Goal: Task Accomplishment & Management: Manage account settings

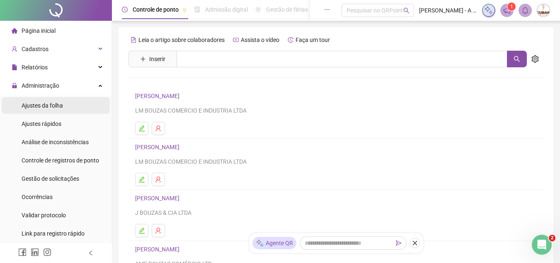
click at [53, 107] on span "Ajustes da folha" at bounding box center [42, 105] width 41 height 7
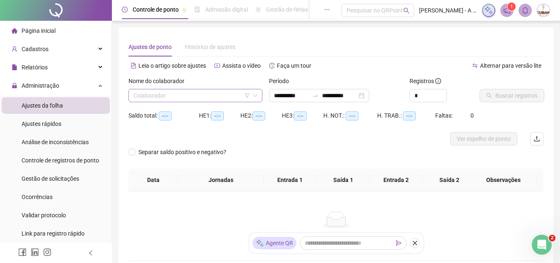
type input "**********"
click at [199, 101] on input "search" at bounding box center [192, 95] width 117 height 12
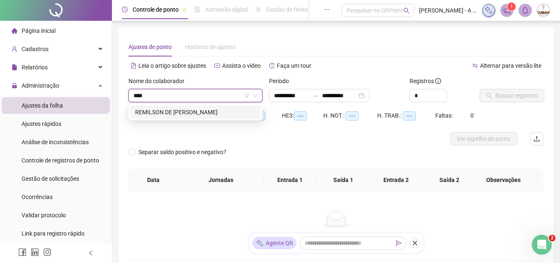
type input "*****"
click at [212, 108] on div "REMILSON DE [PERSON_NAME]" at bounding box center [195, 111] width 121 height 9
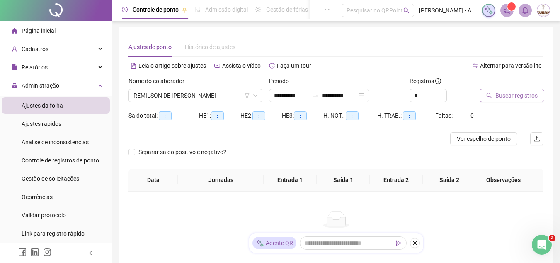
click at [501, 96] on span "Buscar registros" at bounding box center [517, 95] width 42 height 9
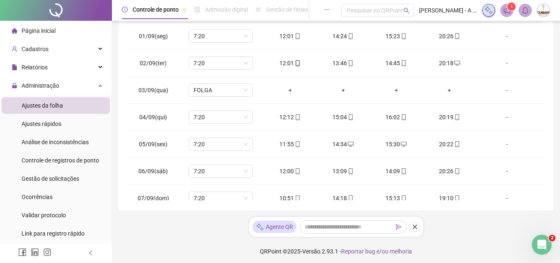
scroll to position [181, 0]
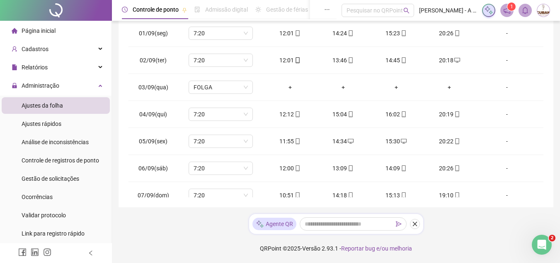
click at [544, 56] on div "**********" at bounding box center [336, 26] width 435 height 361
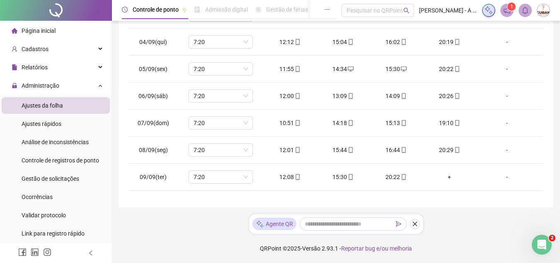
scroll to position [78, 0]
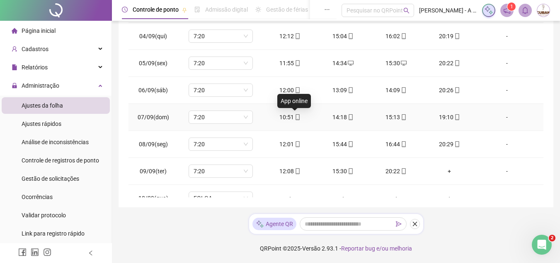
click at [294, 116] on span "mobile" at bounding box center [297, 117] width 7 height 6
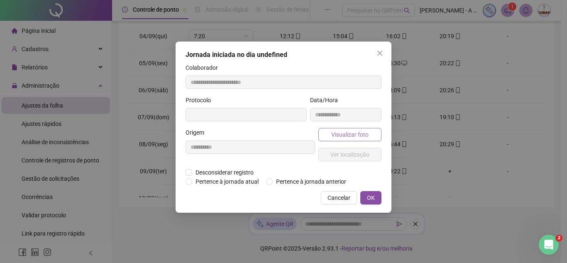
type input "**********"
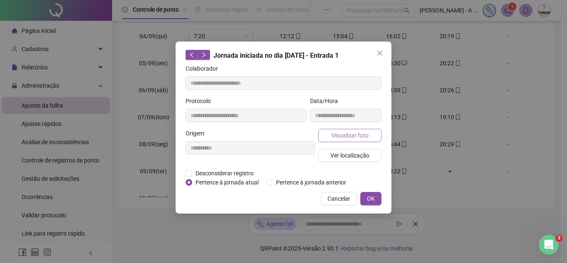
click at [338, 132] on span "Visualizar foto" at bounding box center [349, 135] width 37 height 9
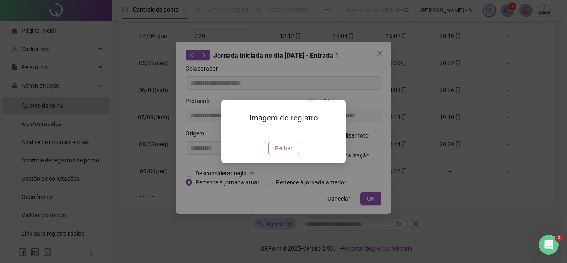
click at [283, 153] on span "Fechar" at bounding box center [284, 148] width 18 height 9
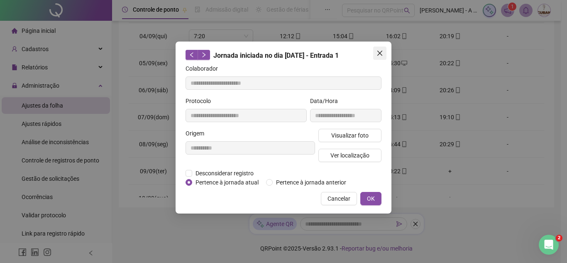
click at [381, 53] on icon "close" at bounding box center [379, 53] width 7 height 7
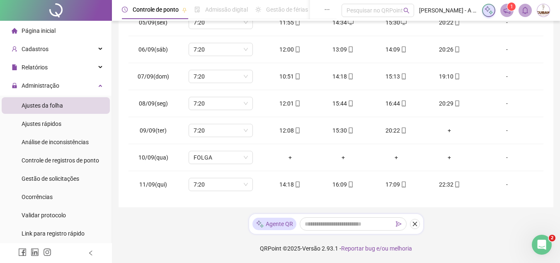
scroll to position [120, 0]
click at [288, 132] on div "12:08" at bounding box center [290, 128] width 40 height 9
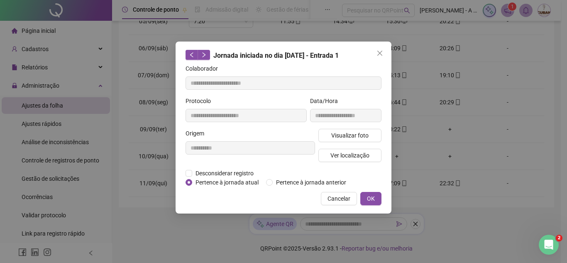
type input "**********"
click at [359, 128] on div "**********" at bounding box center [345, 112] width 75 height 32
click at [360, 134] on span "Visualizar foto" at bounding box center [349, 135] width 37 height 9
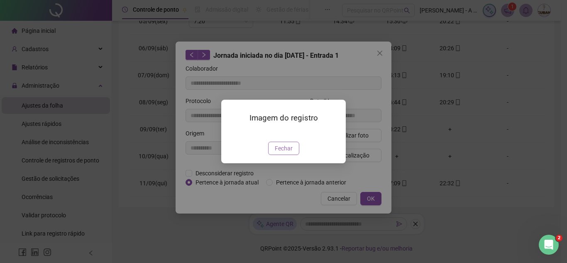
click at [231, 133] on img at bounding box center [231, 133] width 0 height 0
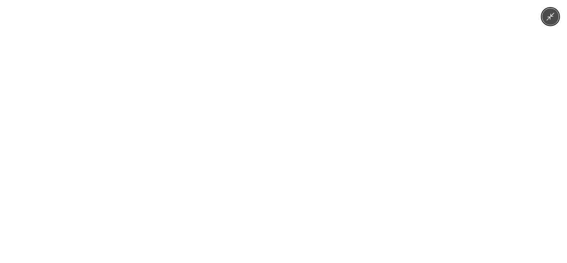
click at [521, 39] on div at bounding box center [283, 131] width 567 height 263
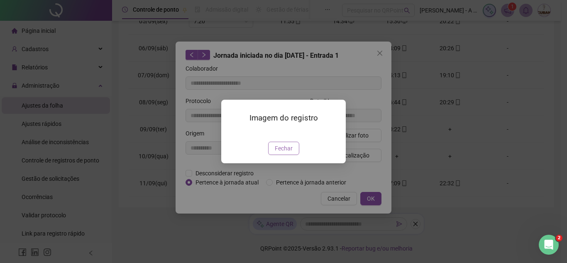
click at [281, 155] on button "Fechar" at bounding box center [283, 147] width 31 height 13
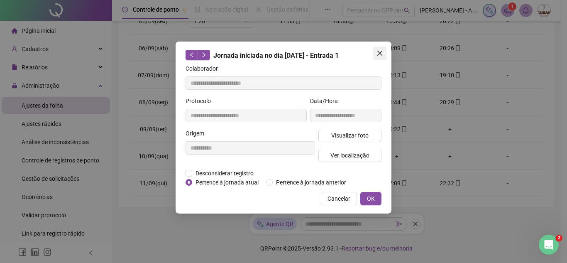
click at [377, 58] on button "Close" at bounding box center [379, 52] width 13 height 13
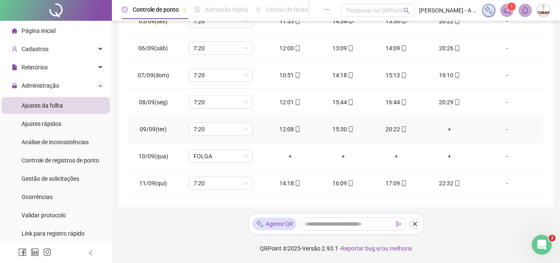
click at [340, 132] on div "15:30" at bounding box center [344, 128] width 40 height 9
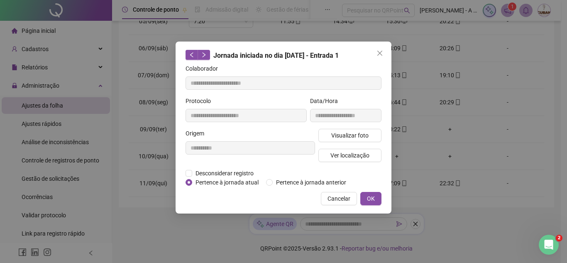
type input "**********"
click at [339, 134] on span "Visualizar foto" at bounding box center [349, 135] width 37 height 9
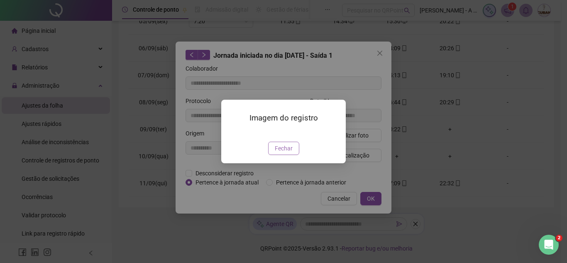
click at [283, 155] on button "Fechar" at bounding box center [283, 147] width 31 height 13
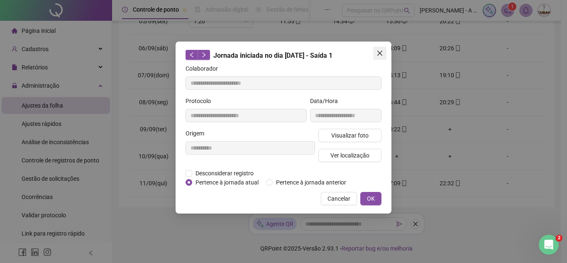
click at [382, 52] on icon "close" at bounding box center [379, 53] width 7 height 7
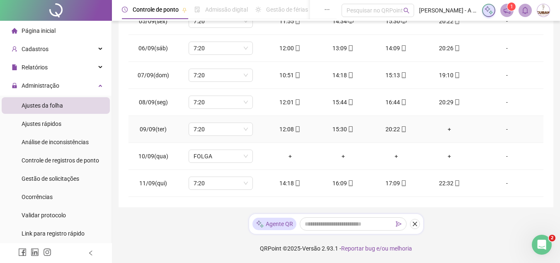
click at [393, 127] on div "20:22" at bounding box center [397, 128] width 40 height 9
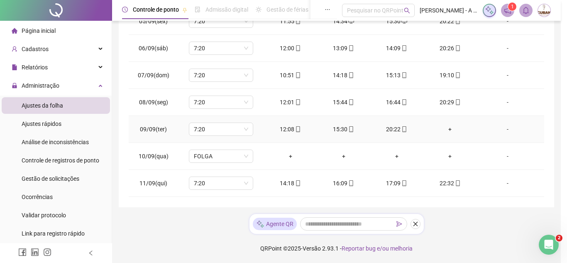
type input "**********"
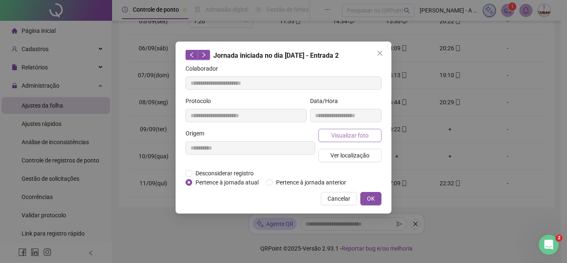
click at [365, 129] on button "Visualizar foto" at bounding box center [349, 135] width 63 height 13
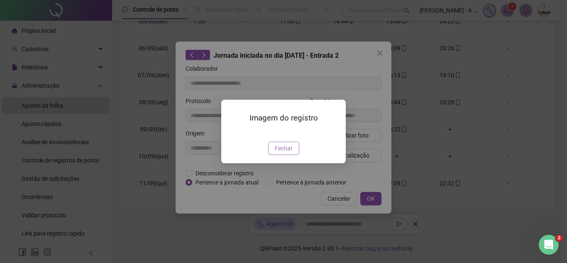
click at [287, 153] on span "Fechar" at bounding box center [284, 148] width 18 height 9
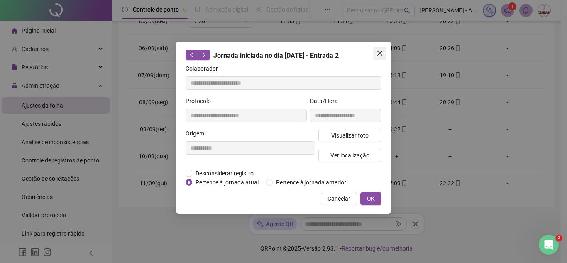
click at [384, 52] on span "Close" at bounding box center [379, 53] width 13 height 7
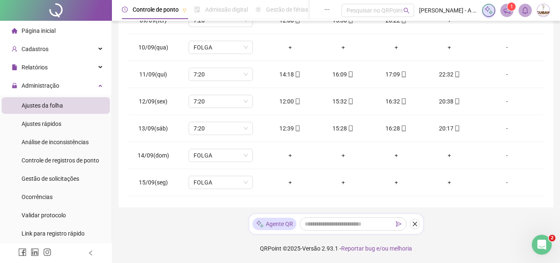
scroll to position [230, 0]
click at [290, 128] on div "12:39" at bounding box center [290, 126] width 40 height 9
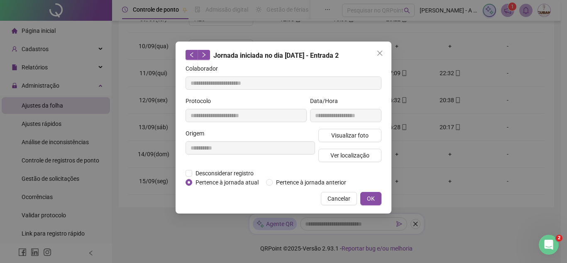
type input "**********"
click at [330, 133] on button "Visualizar foto" at bounding box center [349, 135] width 63 height 13
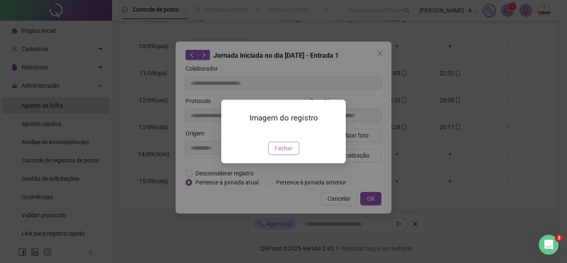
click at [291, 153] on span "Fechar" at bounding box center [284, 148] width 18 height 9
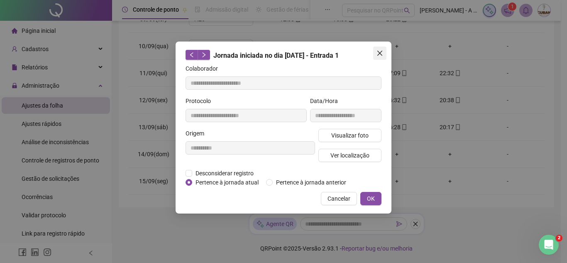
click at [378, 51] on icon "close" at bounding box center [379, 53] width 7 height 7
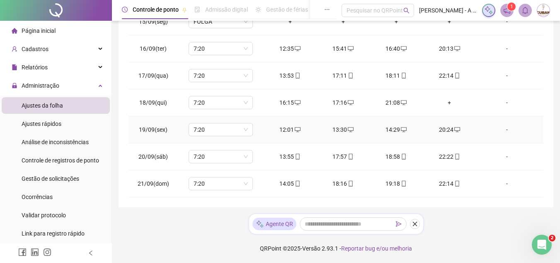
scroll to position [388, 0]
click at [289, 129] on div "12:01" at bounding box center [290, 130] width 40 height 9
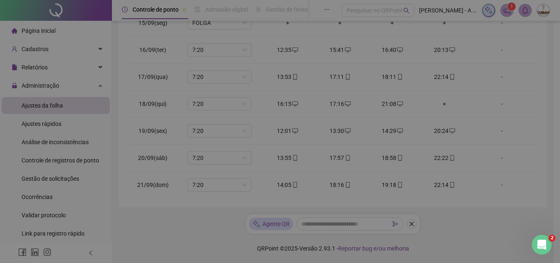
type input "**********"
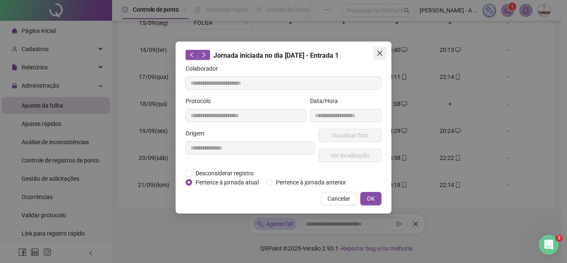
click at [377, 57] on button "Close" at bounding box center [379, 52] width 13 height 13
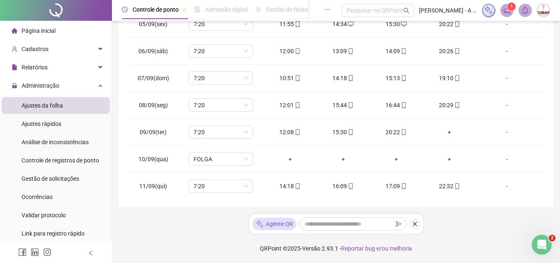
scroll to position [4, 0]
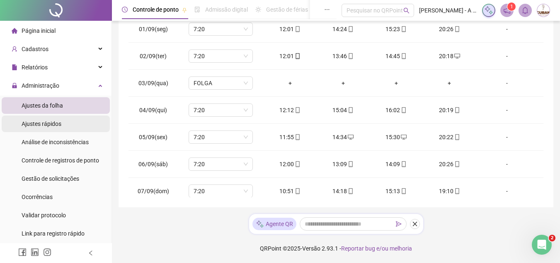
click at [48, 126] on span "Ajustes rápidos" at bounding box center [42, 123] width 40 height 7
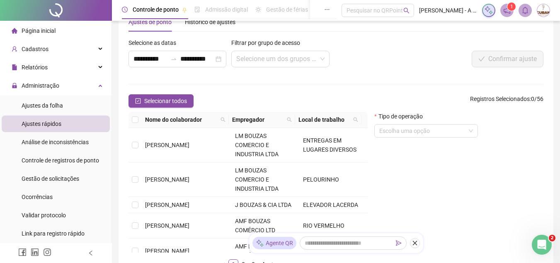
scroll to position [103, 0]
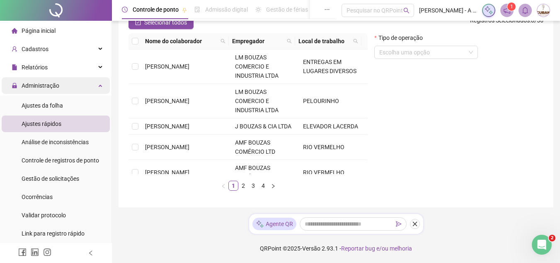
click at [68, 83] on div "Administração" at bounding box center [56, 85] width 108 height 17
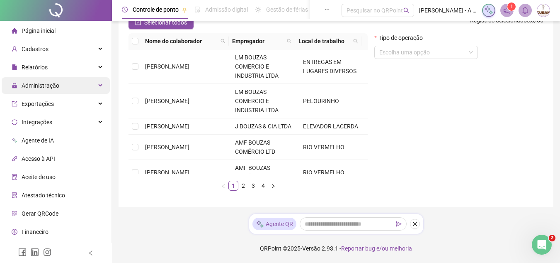
click at [44, 86] on span "Administração" at bounding box center [41, 85] width 38 height 7
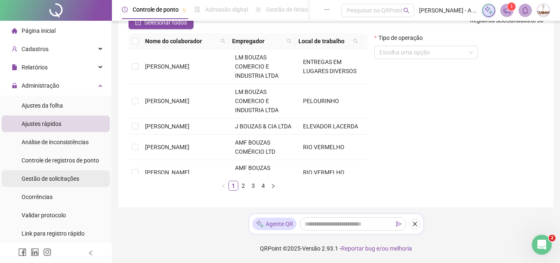
click at [71, 180] on span "Gestão de solicitações" at bounding box center [51, 178] width 58 height 7
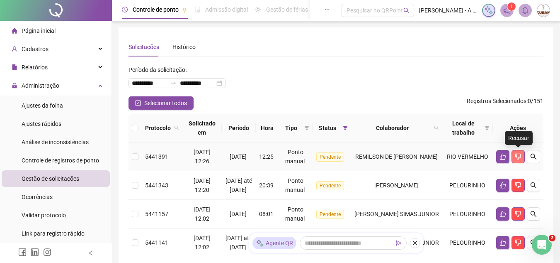
click at [516, 158] on icon "dislike" at bounding box center [518, 156] width 7 height 7
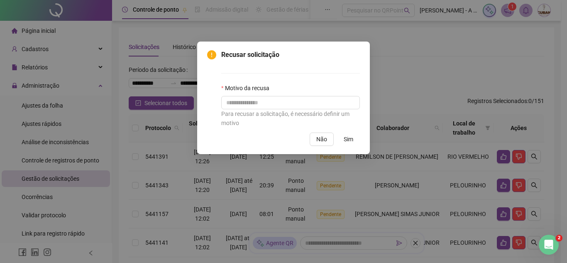
click at [295, 87] on div "Motivo da recusa" at bounding box center [290, 89] width 139 height 12
drag, startPoint x: 298, startPoint y: 95, endPoint x: 292, endPoint y: 103, distance: 9.7
click at [292, 103] on div "Motivo da recusa Para recusar a solicitação, é necessário definir um motivo" at bounding box center [290, 105] width 139 height 44
click at [292, 103] on input "text" at bounding box center [290, 102] width 139 height 13
type input "**********"
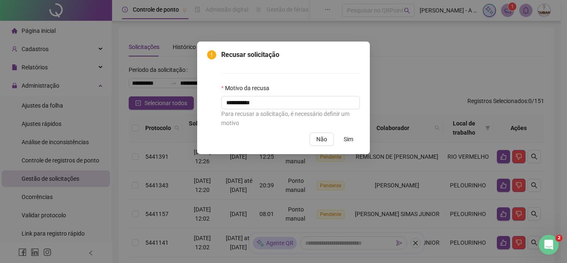
click at [348, 137] on span "Sim" at bounding box center [349, 138] width 10 height 9
